Goal: Navigation & Orientation: Find specific page/section

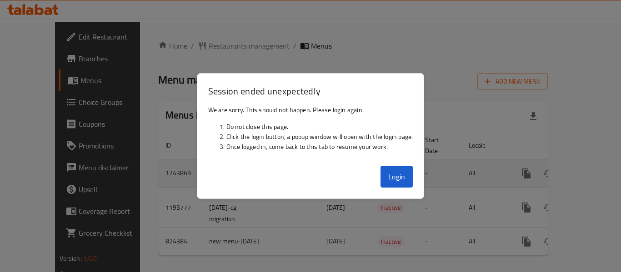
click at [418, 168] on td "-" at bounding box center [440, 173] width 44 height 29
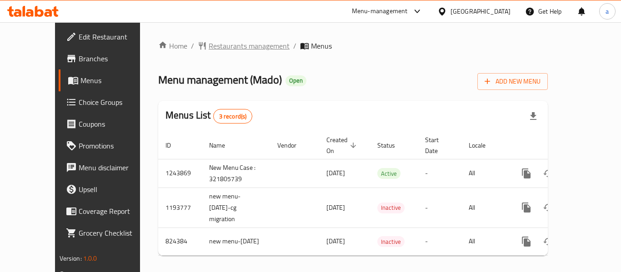
click at [209, 51] on span "Restaurants management" at bounding box center [249, 45] width 81 height 11
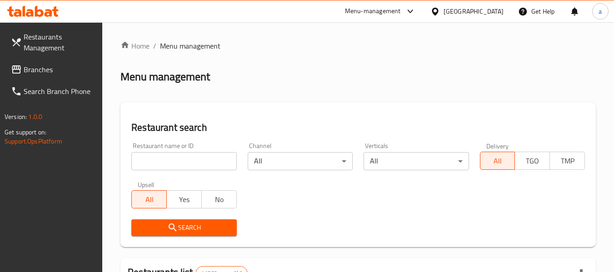
click at [50, 75] on span "Branches" at bounding box center [60, 69] width 72 height 11
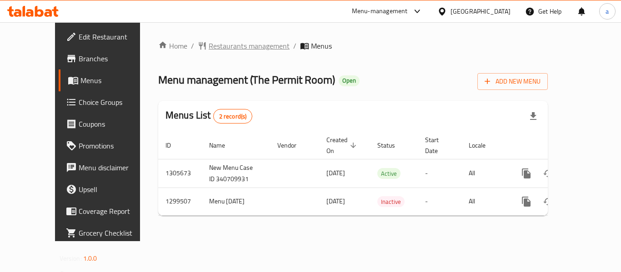
click at [209, 47] on span "Restaurants management" at bounding box center [249, 45] width 81 height 11
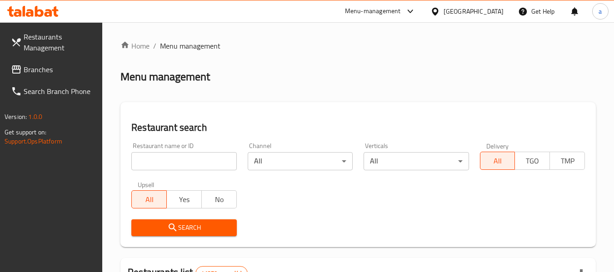
click at [55, 74] on span "Branches" at bounding box center [60, 69] width 72 height 11
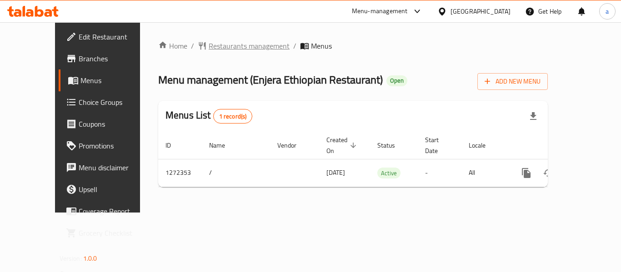
click at [228, 47] on span "Restaurants management" at bounding box center [249, 45] width 81 height 11
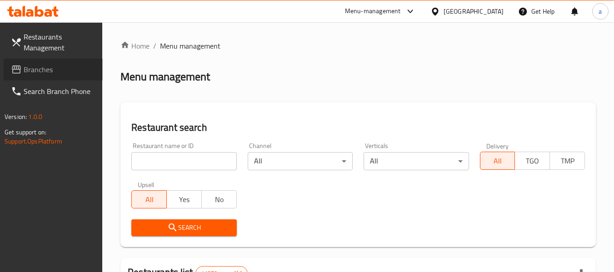
click at [26, 70] on span "Branches" at bounding box center [60, 69] width 72 height 11
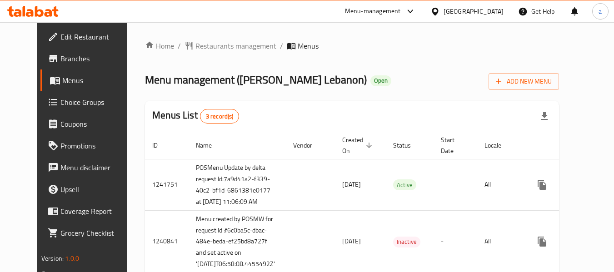
click at [223, 55] on div "Home / Restaurants management / Menus Menu management ( Kris Kros Lebanon ) Ope…" at bounding box center [352, 174] width 414 height 268
click at [217, 40] on span "Restaurants management" at bounding box center [235, 45] width 81 height 11
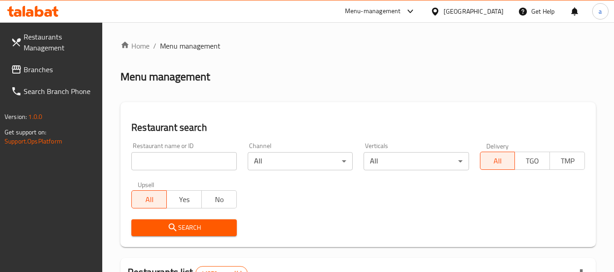
click at [196, 163] on input "search" at bounding box center [183, 161] width 105 height 18
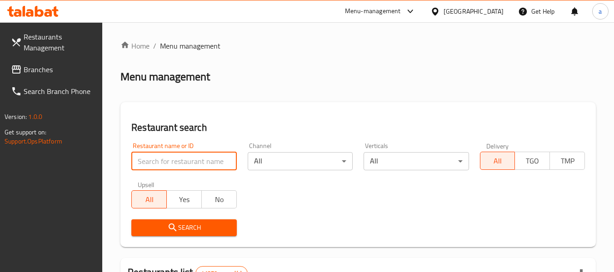
click at [196, 163] on input "search" at bounding box center [183, 161] width 105 height 18
paste input "3658"
type input "3658"
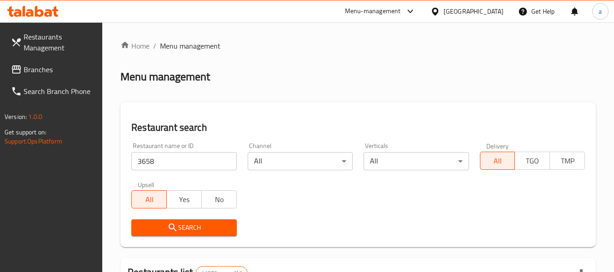
click at [190, 229] on span "Search" at bounding box center [184, 227] width 90 height 11
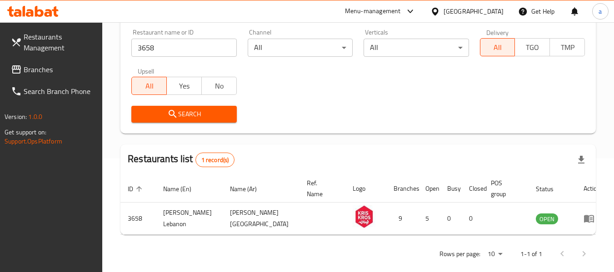
scroll to position [125, 0]
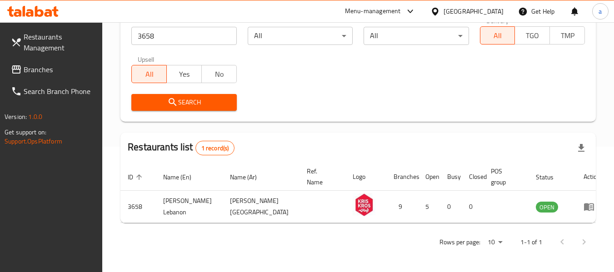
click at [54, 63] on link "Branches" at bounding box center [53, 70] width 99 height 22
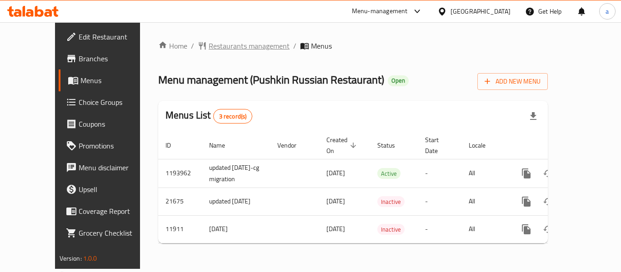
click at [224, 41] on span "Restaurants management" at bounding box center [249, 45] width 81 height 11
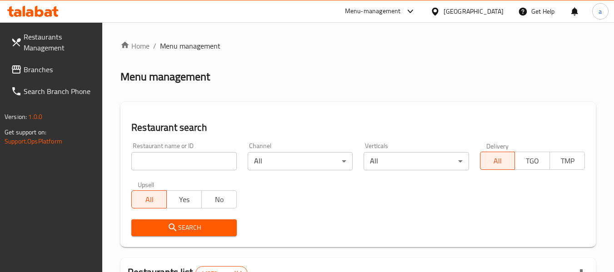
click at [49, 70] on span "Branches" at bounding box center [60, 69] width 72 height 11
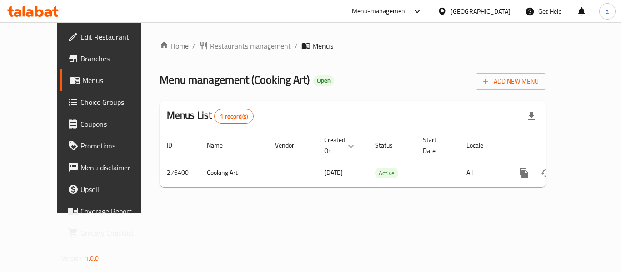
click at [220, 44] on span "Restaurants management" at bounding box center [250, 45] width 81 height 11
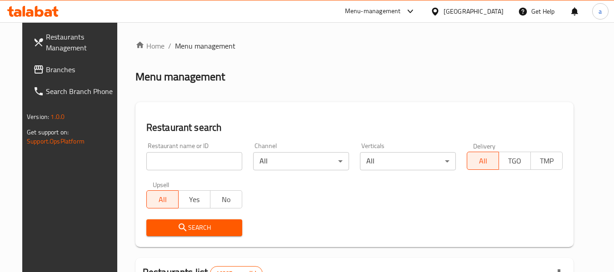
click at [54, 65] on span "Branches" at bounding box center [82, 69] width 72 height 11
